Goal: Go to known website: Go to known website

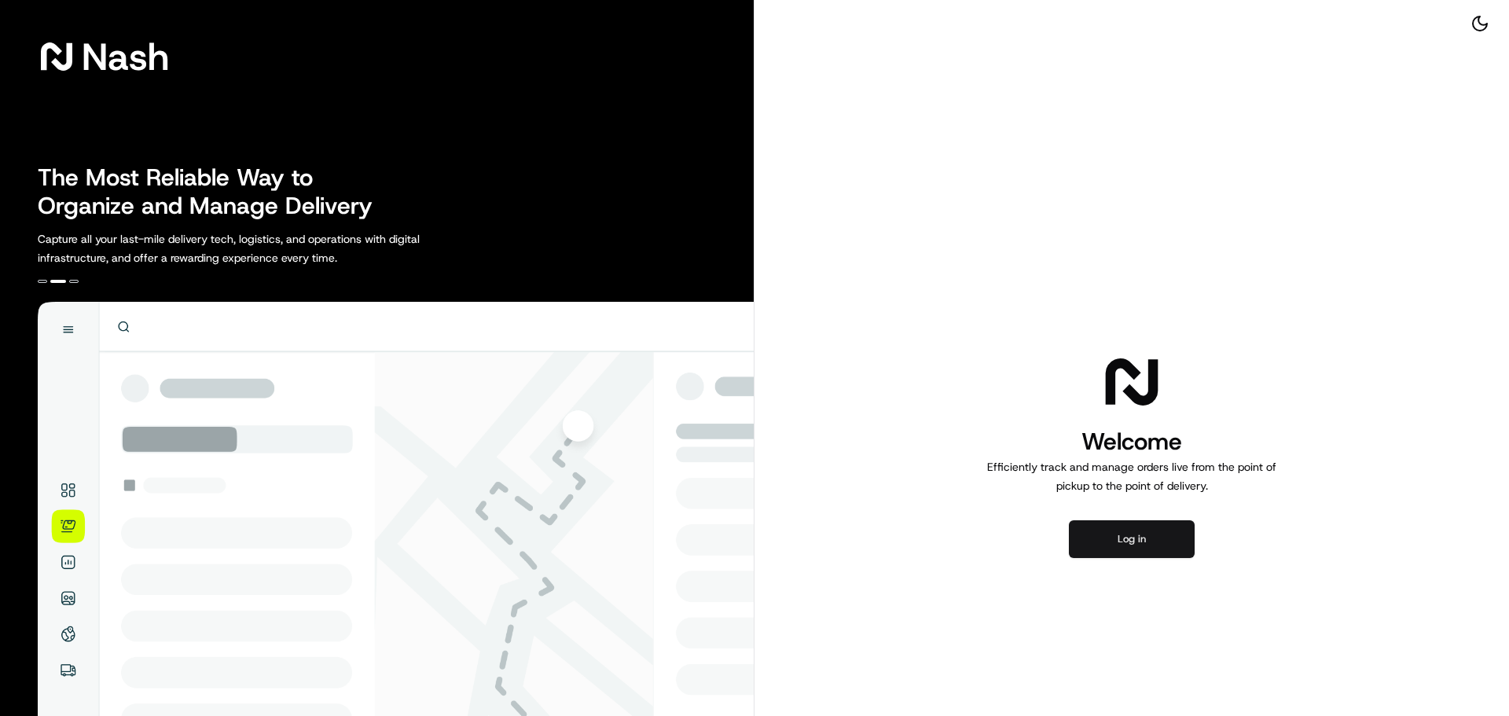
click at [1144, 541] on button "Log in" at bounding box center [1132, 539] width 126 height 38
